Goal: Information Seeking & Learning: Learn about a topic

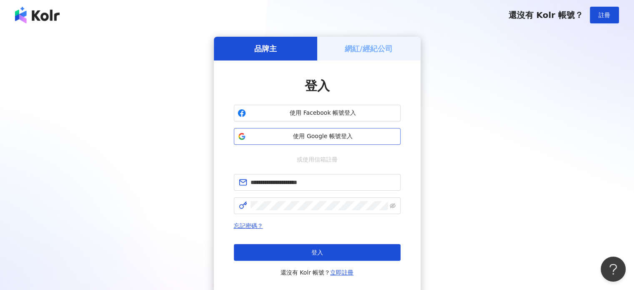
click at [335, 138] on span "使用 Google 帳號登入" at bounding box center [323, 136] width 148 height 8
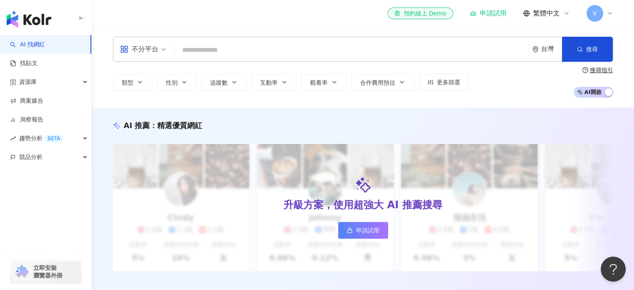
click at [241, 50] on input "search" at bounding box center [352, 50] width 348 height 16
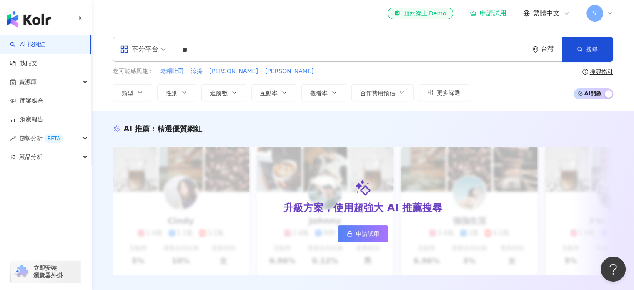
type input "*"
type input "***"
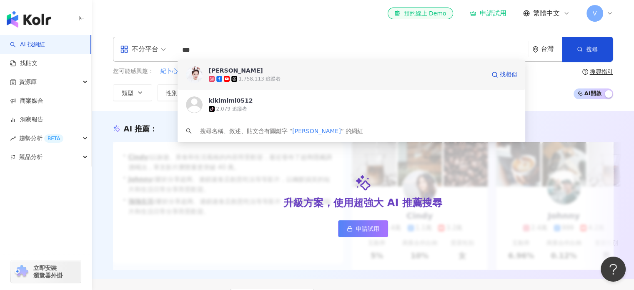
click at [318, 73] on span "[PERSON_NAME]" at bounding box center [347, 70] width 276 height 8
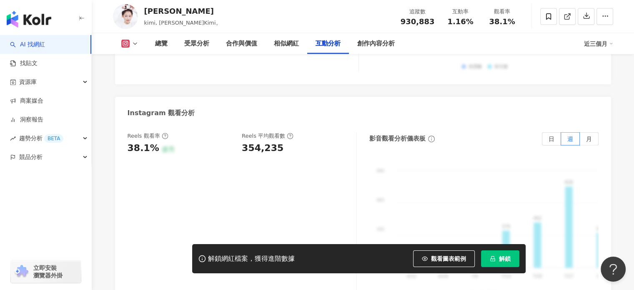
scroll to position [1825, 0]
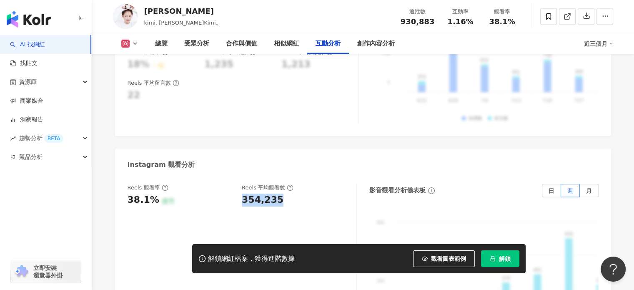
drag, startPoint x: 276, startPoint y: 167, endPoint x: 242, endPoint y: 168, distance: 33.8
click at [242, 193] on div "354,235" at bounding box center [263, 199] width 42 height 13
copy div "354,235"
